Goal: Information Seeking & Learning: Learn about a topic

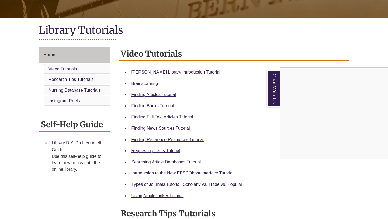
scroll to position [107, 0]
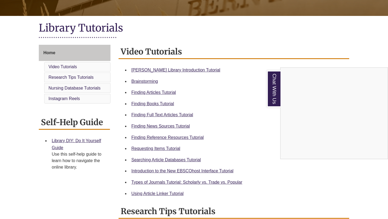
click at [136, 67] on div "Chat With Us" at bounding box center [194, 109] width 388 height 219
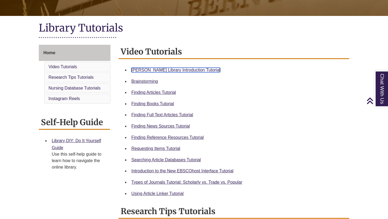
click at [136, 70] on link "[PERSON_NAME] Library Introduction Tutorial" at bounding box center [176, 70] width 89 height 5
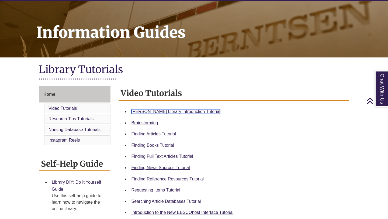
scroll to position [0, 0]
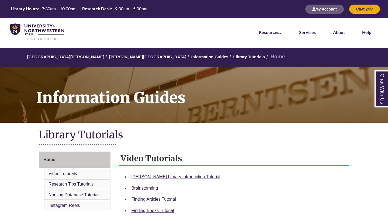
click at [113, 54] on ol "University of Northwestern - St. Paul Berntsen Library Information Guides Libra…" at bounding box center [194, 57] width 388 height 19
click at [113, 56] on link "[PERSON_NAME][GEOGRAPHIC_DATA]" at bounding box center [147, 56] width 77 height 5
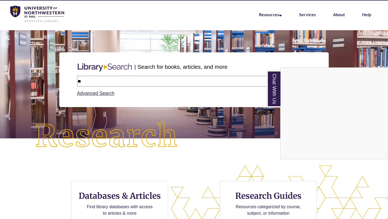
type input "*"
type input "********"
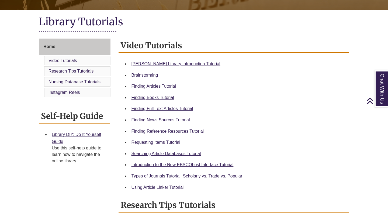
scroll to position [116, 0]
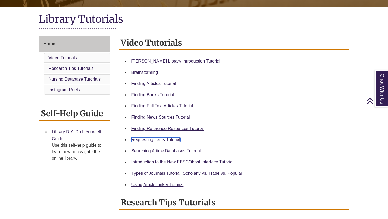
click at [150, 139] on link "Requesting Items Tutorial" at bounding box center [156, 139] width 49 height 5
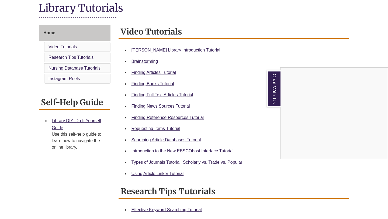
scroll to position [130, 0]
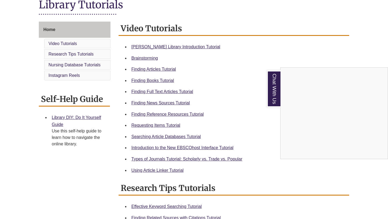
click at [164, 164] on div "Chat With Us" at bounding box center [194, 109] width 388 height 219
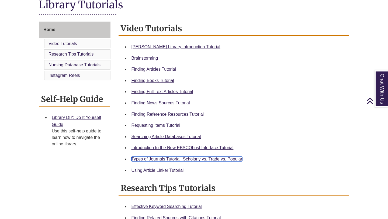
click at [163, 160] on link "Types of Journals Tutorial: Scholarly vs. Trade vs. Popular" at bounding box center [187, 159] width 111 height 5
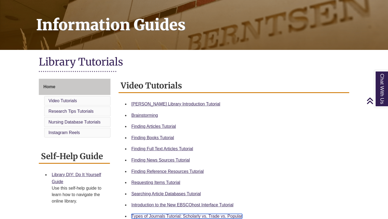
scroll to position [0, 0]
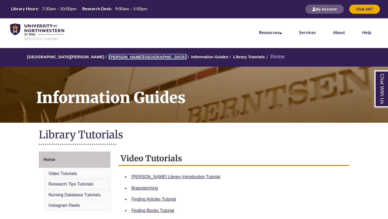
click at [109, 56] on link "[PERSON_NAME][GEOGRAPHIC_DATA]" at bounding box center [147, 56] width 77 height 5
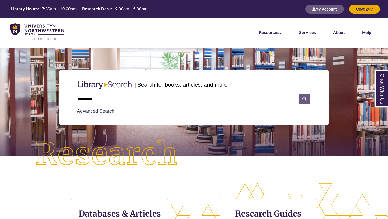
click at [301, 101] on icon at bounding box center [304, 99] width 10 height 11
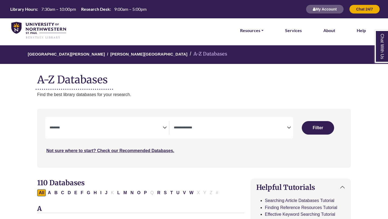
select select "Database Subject Filter"
select select "Database Types Filter"
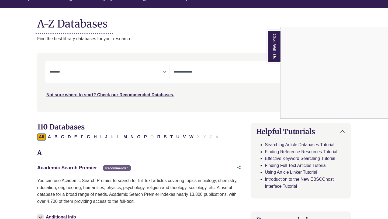
scroll to position [59, 0]
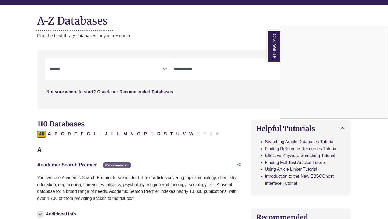
click at [184, 134] on div "Chat With Us" at bounding box center [194, 109] width 388 height 219
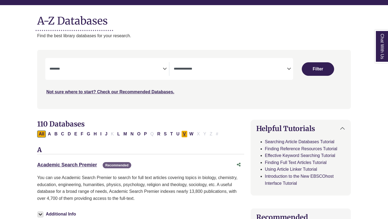
click at [185, 135] on button "V" at bounding box center [184, 133] width 6 height 7
select select "Database Subject Filter"
select select "Database Types Filter"
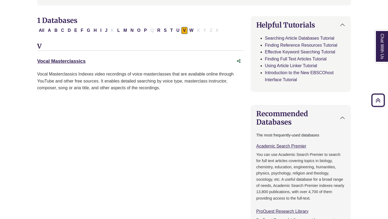
scroll to position [166, 0]
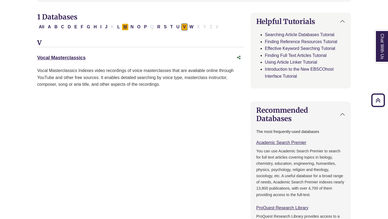
click at [123, 29] on button "M" at bounding box center [125, 26] width 7 height 7
select select "Database Subject Filter"
select select "Database Types Filter"
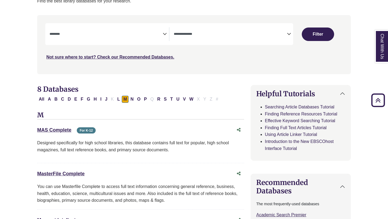
scroll to position [80, 0]
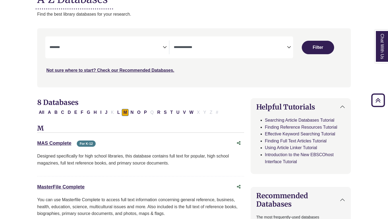
click at [118, 49] on textarea "Search" at bounding box center [106, 48] width 113 height 4
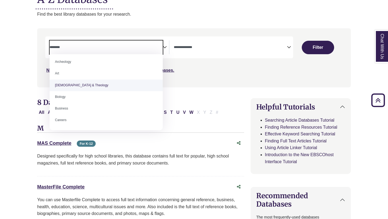
scroll to position [3, 0]
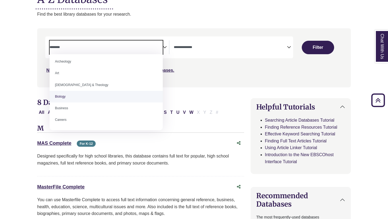
select select "*****"
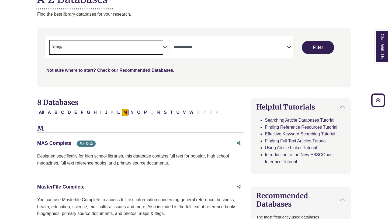
scroll to position [83, 0]
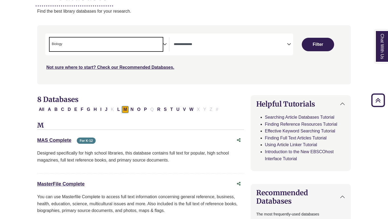
type textarea "*"
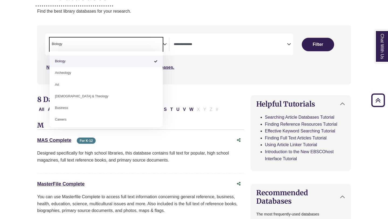
select select "Database Subject Filter"
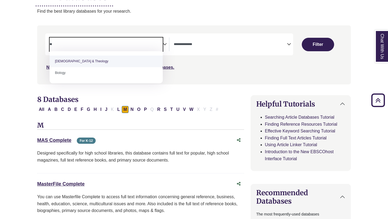
type textarea "*"
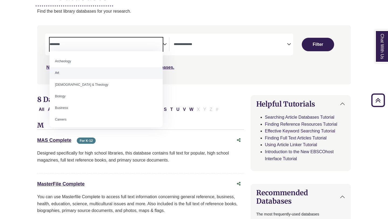
type textarea "*"
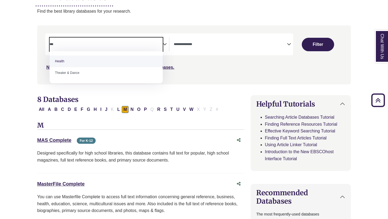
type textarea "***"
select select "*****"
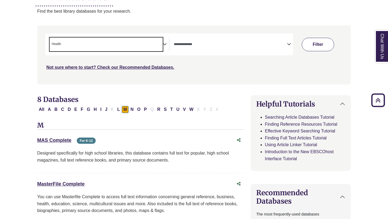
click at [316, 45] on button "Filter" at bounding box center [318, 44] width 32 height 13
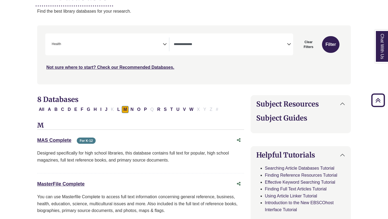
select select "Database Types Filter"
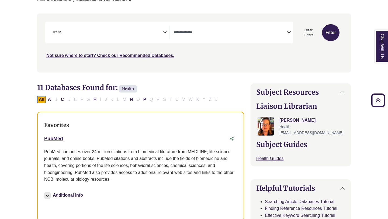
scroll to position [92, 0]
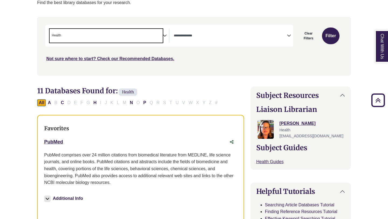
click at [93, 37] on span "× Health" at bounding box center [106, 36] width 113 height 14
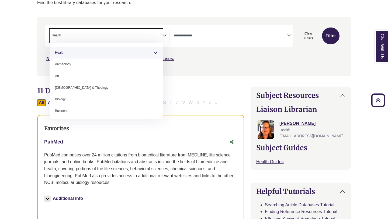
select select "Database Subject Filter"
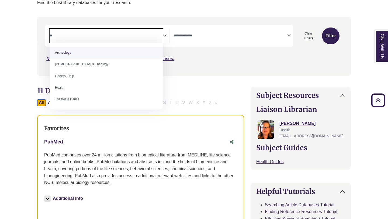
type textarea "*"
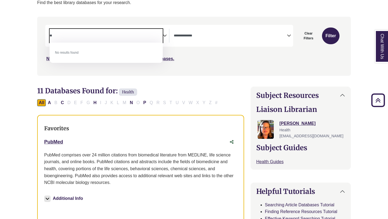
type textarea "*"
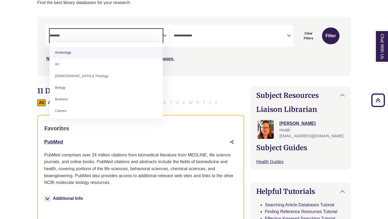
type textarea "*"
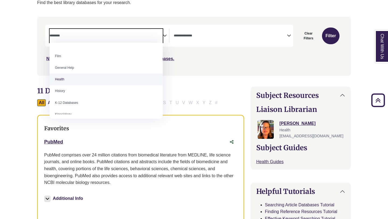
scroll to position [218, 0]
select select "*****"
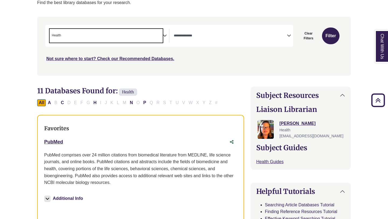
click at [63, 36] on textarea "Search" at bounding box center [63, 36] width 2 height 4
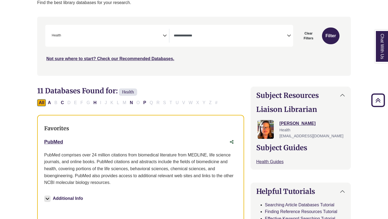
click at [103, 36] on span "× Health" at bounding box center [106, 36] width 113 height 14
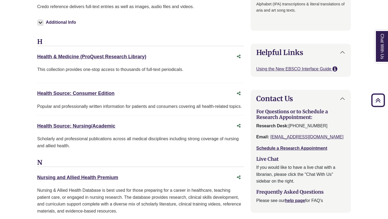
scroll to position [600, 0]
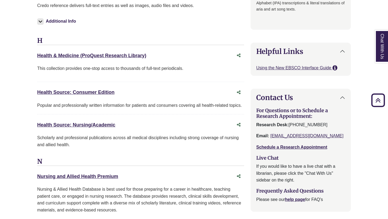
click at [88, 53] on div "Health & Medicine (ProQuest Research Library) This link opens in a new window" at bounding box center [135, 56] width 196 height 8
click at [87, 57] on link "Health & Medicine (ProQuest Research Library) This link opens in a new window" at bounding box center [91, 55] width 109 height 5
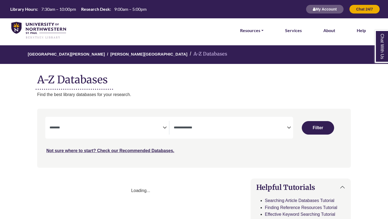
select select "Database Subject Filter"
select select "Database Types Filter"
select select "Database Subject Filter"
select select "Database Types Filter"
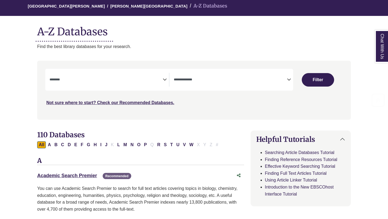
scroll to position [47, 0]
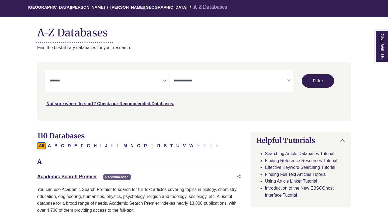
click at [156, 84] on span "Search filters" at bounding box center [106, 81] width 113 height 14
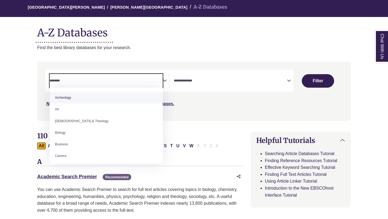
click at [178, 102] on div "Not sure where to start? Check our Recommended Databases." at bounding box center [156, 101] width 223 height 11
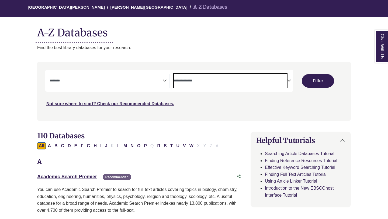
click at [196, 82] on textarea "Search" at bounding box center [230, 81] width 113 height 4
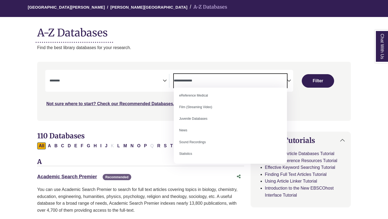
scroll to position [0, 0]
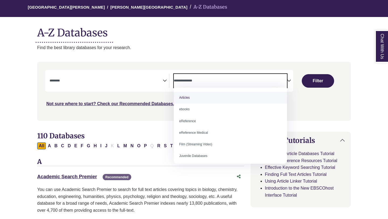
click at [171, 46] on p "Find the best library databases for your research." at bounding box center [194, 47] width 314 height 7
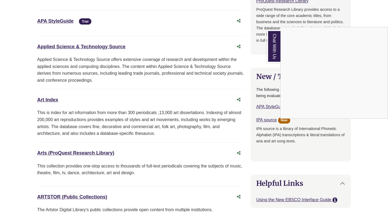
scroll to position [373, 0]
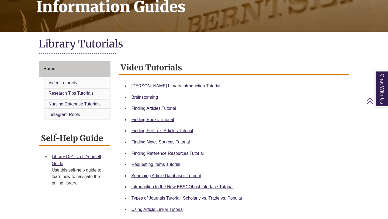
scroll to position [95, 0]
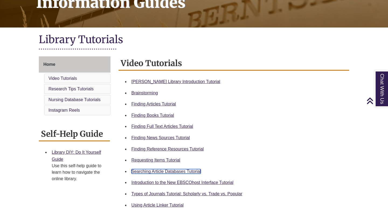
click at [149, 170] on link "Searching Article Databases Tutorial" at bounding box center [167, 171] width 70 height 5
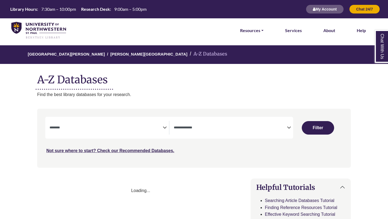
select select "Database Subject Filter"
select select "Database Types Filter"
select select "Database Subject Filter"
select select "Database Types Filter"
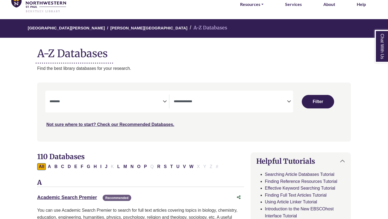
scroll to position [39, 0]
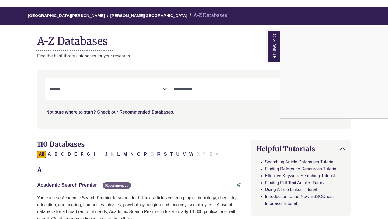
click at [78, 89] on div "Chat With Us" at bounding box center [194, 109] width 388 height 219
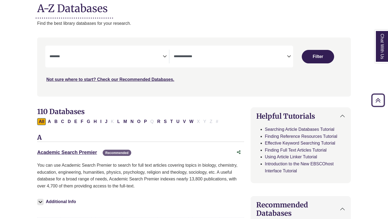
scroll to position [0, 0]
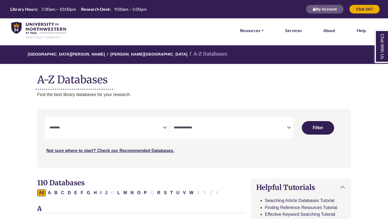
click at [102, 123] on span "Search filters" at bounding box center [106, 128] width 113 height 14
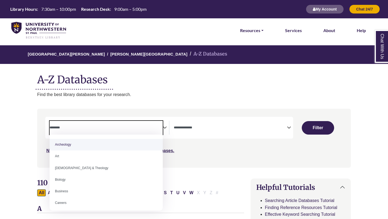
scroll to position [16, 0]
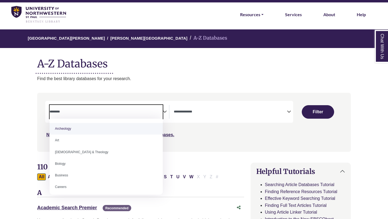
click at [38, 64] on h1 "A-Z Databases" at bounding box center [194, 61] width 314 height 16
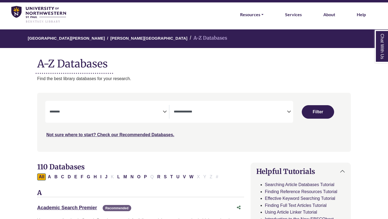
click at [51, 105] on span "Search filters" at bounding box center [106, 112] width 113 height 14
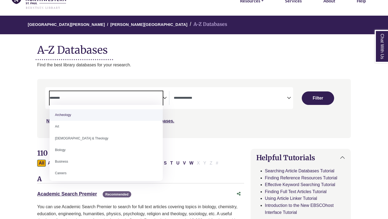
scroll to position [32, 0]
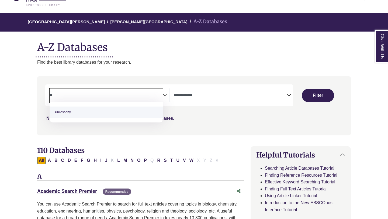
type textarea "*"
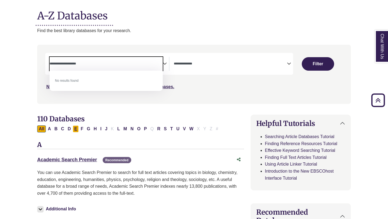
scroll to position [0, 0]
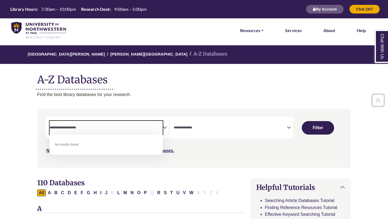
type textarea "**********"
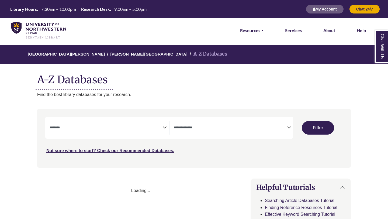
select select "Database Subject Filter"
select select "Database Types Filter"
select select "Database Subject Filter"
select select "Database Types Filter"
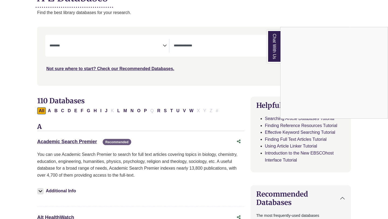
scroll to position [82, 0]
click at [76, 141] on div "Chat With Us" at bounding box center [194, 109] width 388 height 219
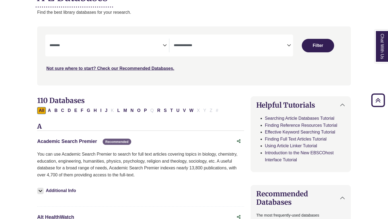
click at [68, 141] on link "Academic Search Premier This link opens in a new window" at bounding box center [67, 141] width 60 height 5
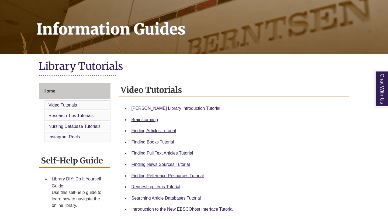
scroll to position [72, 0]
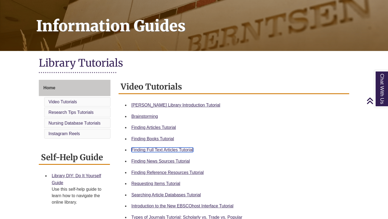
click at [153, 150] on link "Finding Full Text Articles Tutorial" at bounding box center [163, 149] width 62 height 5
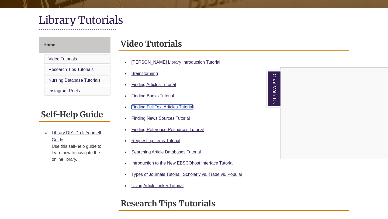
scroll to position [132, 0]
